Goal: Task Accomplishment & Management: Manage account settings

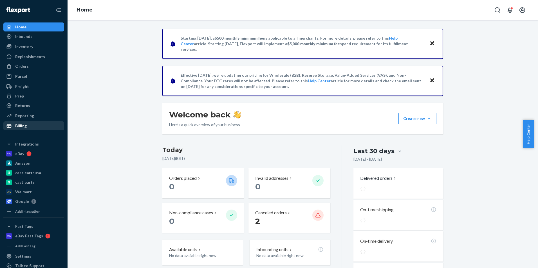
click at [28, 124] on div "Billing" at bounding box center [34, 126] width 60 height 8
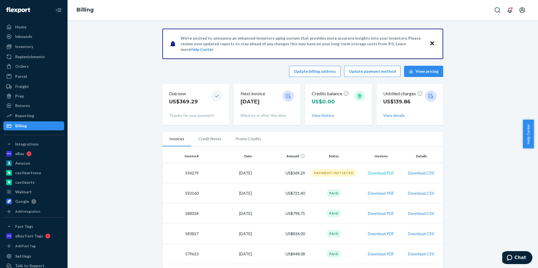
click at [374, 173] on button "Download PDF" at bounding box center [381, 174] width 26 height 6
click at [412, 174] on button "Download CSV" at bounding box center [421, 174] width 26 height 6
click at [412, 174] on td "Download CSV" at bounding box center [422, 173] width 41 height 20
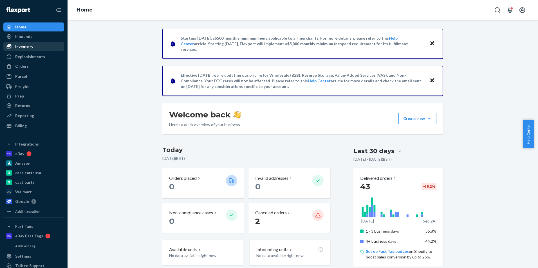
click at [30, 46] on div "Inventory" at bounding box center [24, 47] width 18 height 6
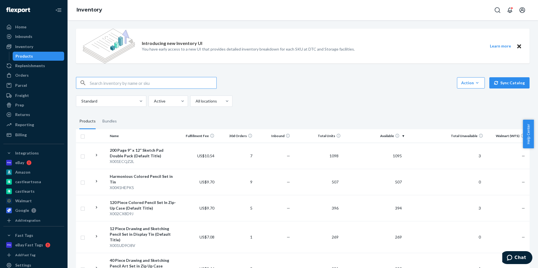
click at [129, 82] on input "text" at bounding box center [153, 82] width 127 height 11
type input "oil"
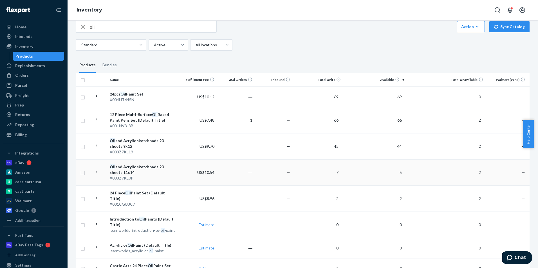
scroll to position [84, 0]
